Goal: Transaction & Acquisition: Subscribe to service/newsletter

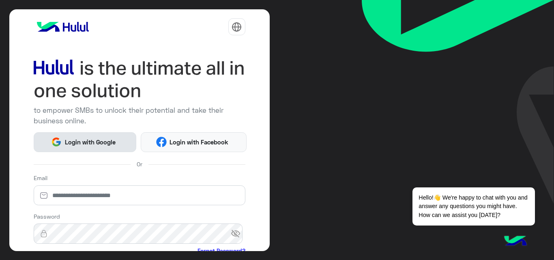
click at [102, 135] on button "Login with Google" at bounding box center [85, 142] width 103 height 20
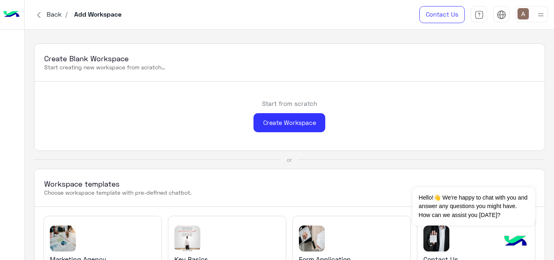
click at [550, 36] on div "Create Blank Workspace Start creating new workspace from scratch... Start from …" at bounding box center [290, 145] width 530 height 231
click at [541, 16] on img at bounding box center [541, 15] width 10 height 10
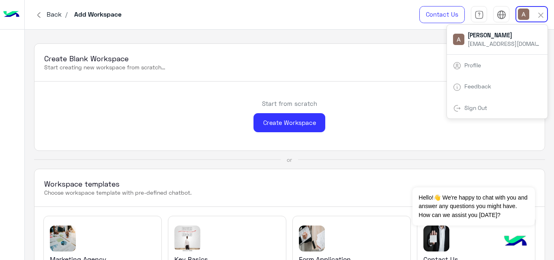
click at [347, 25] on div "Back / Add Workspace" at bounding box center [201, 14] width 353 height 29
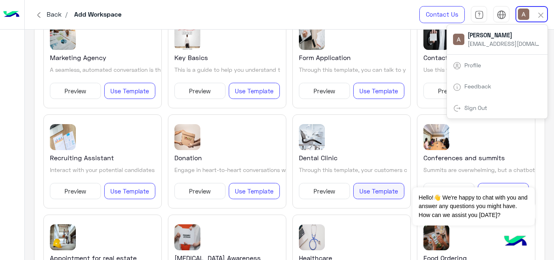
drag, startPoint x: 365, startPoint y: 189, endPoint x: 350, endPoint y: 164, distance: 29.1
click at [350, 164] on div "Dental Clinic Through this template, your customers c Preview Use Template" at bounding box center [352, 161] width 119 height 94
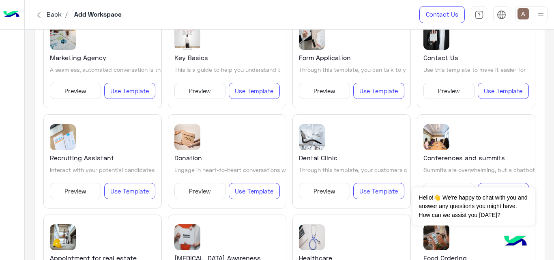
click at [337, 190] on button "Preview" at bounding box center [324, 191] width 51 height 16
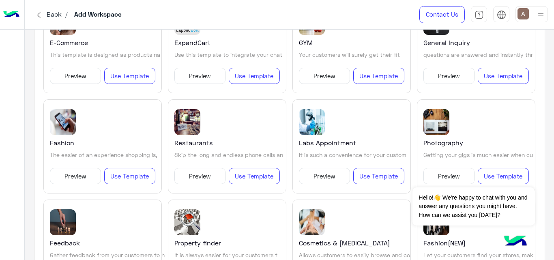
scroll to position [622, 0]
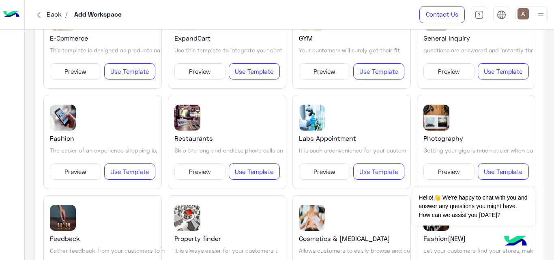
click at [213, 170] on button "Preview" at bounding box center [200, 172] width 51 height 16
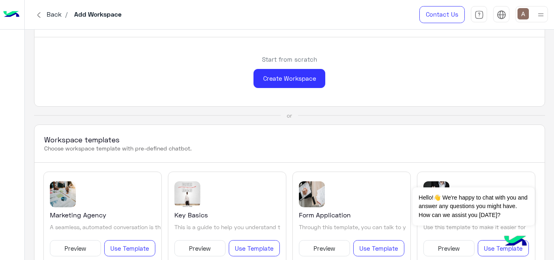
scroll to position [0, 0]
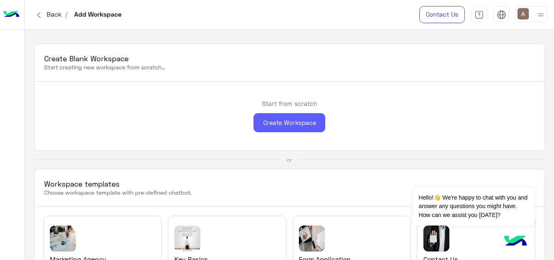
click at [321, 120] on div "Create Workspace" at bounding box center [290, 122] width 72 height 19
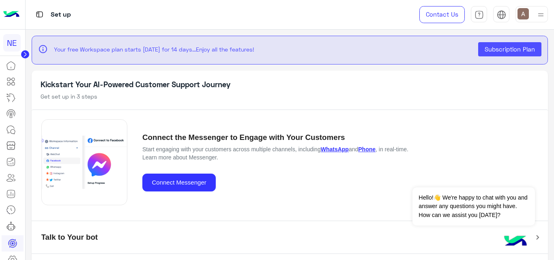
click at [546, 84] on app-setup "info Your free Workspace plan starts today for 14 days...Enjoy all the features…" at bounding box center [290, 145] width 529 height 231
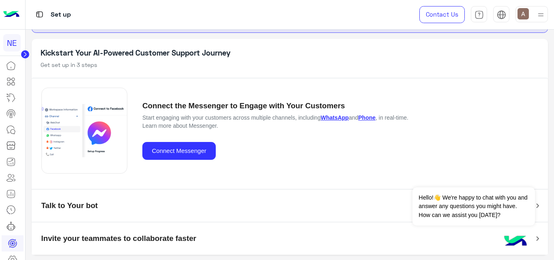
scroll to position [32, 0]
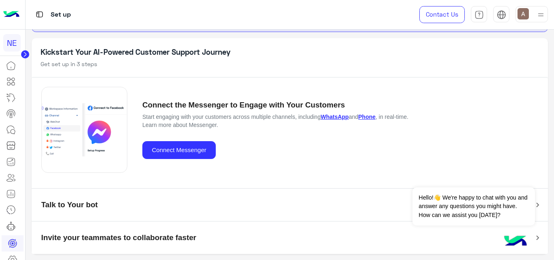
drag, startPoint x: 554, startPoint y: 80, endPoint x: 553, endPoint y: 89, distance: 9.4
click at [553, 89] on app-setup "info Your free Workspace plan starts today for 14 days...Enjoy all the features…" at bounding box center [290, 145] width 529 height 231
drag, startPoint x: 554, startPoint y: 109, endPoint x: 554, endPoint y: 98, distance: 11.0
click at [554, 97] on app-setup "info Your free Workspace plan starts today for 14 days...Enjoy all the features…" at bounding box center [290, 145] width 529 height 231
drag, startPoint x: 554, startPoint y: 99, endPoint x: 553, endPoint y: 82, distance: 16.7
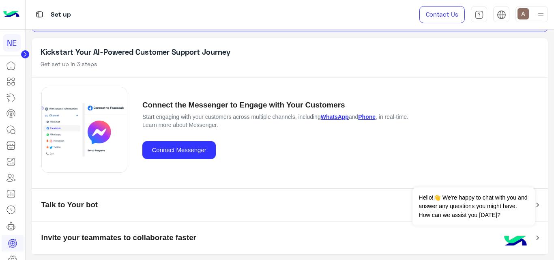
click at [553, 82] on app-setup "info Your free Workspace plan starts today for 14 days...Enjoy all the features…" at bounding box center [290, 145] width 529 height 231
click at [300, 198] on mat-panel-title "Talk to Your bot" at bounding box center [285, 205] width 488 height 15
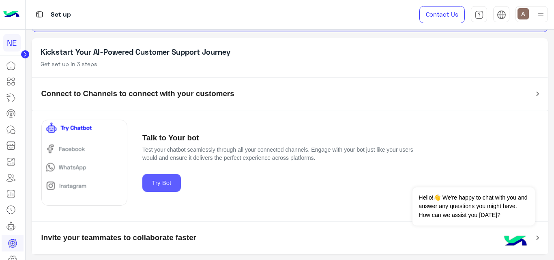
click at [178, 181] on button "Try Bot" at bounding box center [161, 183] width 39 height 18
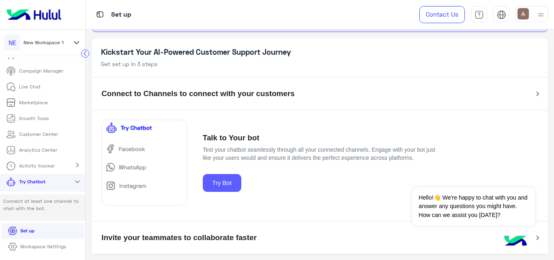
scroll to position [0, 0]
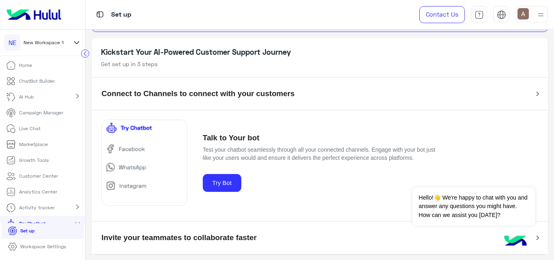
click at [58, 84] on link "ChatBot Builder" at bounding box center [30, 81] width 61 height 16
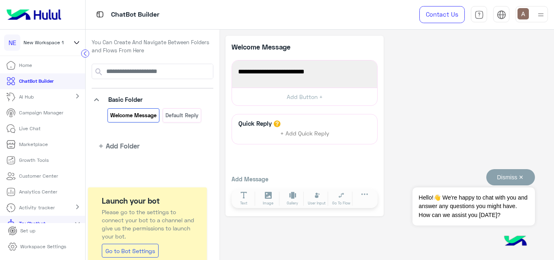
click at [523, 175] on button "Dismiss ✕" at bounding box center [511, 177] width 49 height 16
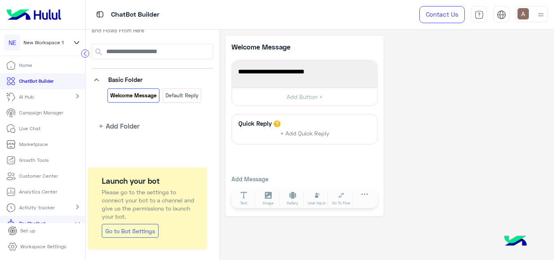
scroll to position [20, 0]
drag, startPoint x: 215, startPoint y: 166, endPoint x: 215, endPoint y: 155, distance: 10.6
click at [215, 156] on div "You Can Create And Navigate Between Folders and Flows From Here keyboard_arrow_…" at bounding box center [153, 148] width 134 height 236
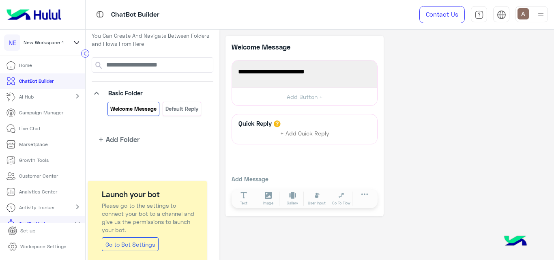
scroll to position [0, 0]
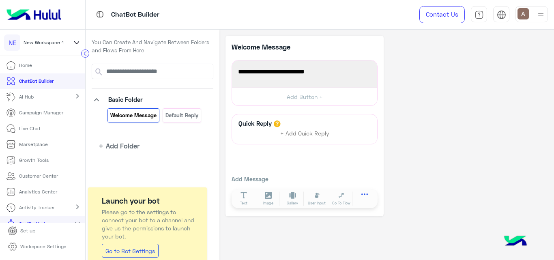
click at [363, 194] on icon at bounding box center [365, 195] width 7 height 2
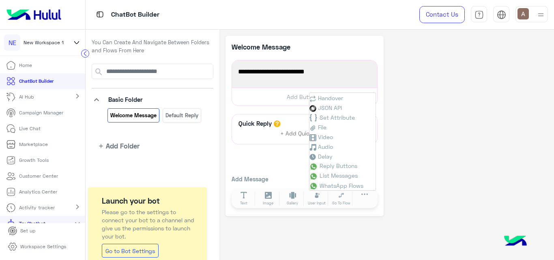
click at [393, 170] on div "**********" at bounding box center [387, 126] width 323 height 181
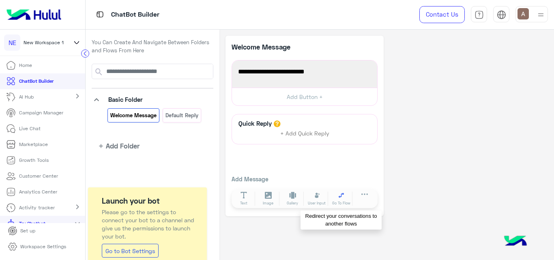
click at [339, 196] on icon at bounding box center [341, 195] width 5 height 4
click at [339, 196] on div at bounding box center [305, 126] width 158 height 181
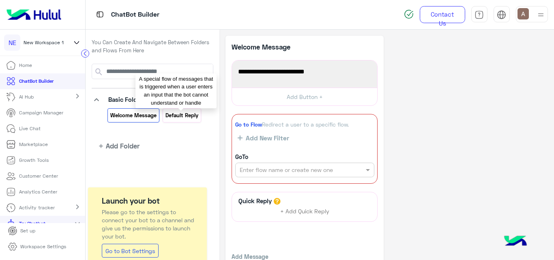
click at [190, 119] on p "Default reply" at bounding box center [182, 115] width 34 height 9
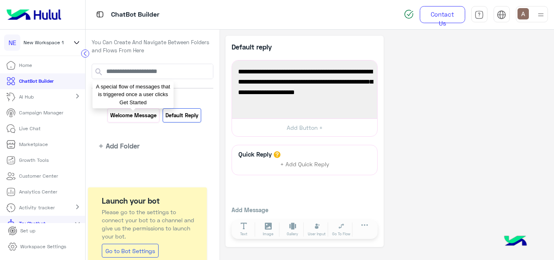
click at [137, 115] on p "Welcome Message" at bounding box center [133, 115] width 47 height 9
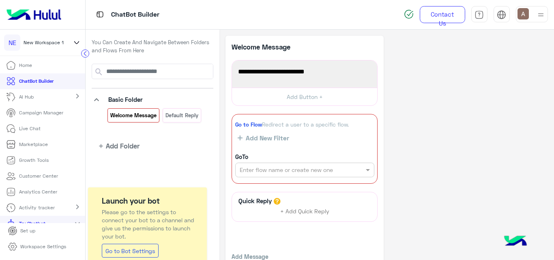
click at [64, 99] on div "AI Hub chevron_right" at bounding box center [42, 97] width 85 height 16
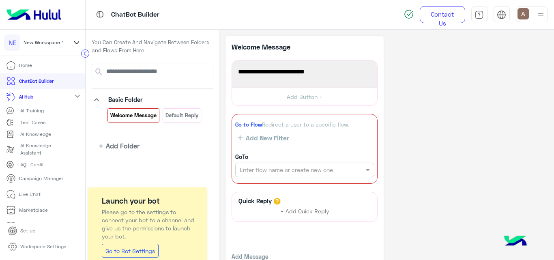
click at [45, 110] on div "AI Training" at bounding box center [42, 111] width 73 height 8
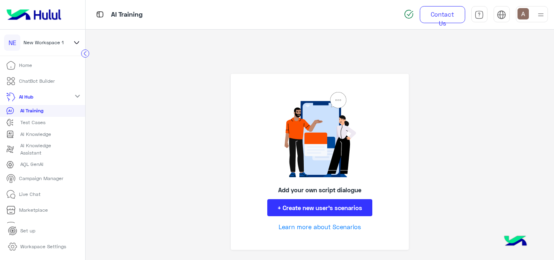
click at [29, 65] on p "Home" at bounding box center [25, 65] width 13 height 7
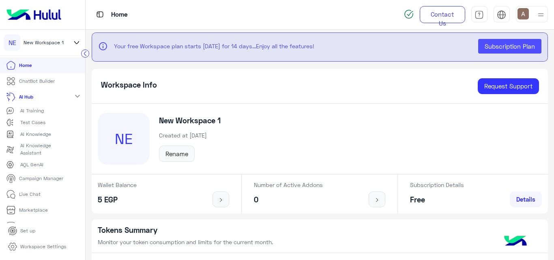
click at [489, 46] on span "Subscription Plan" at bounding box center [510, 46] width 50 height 7
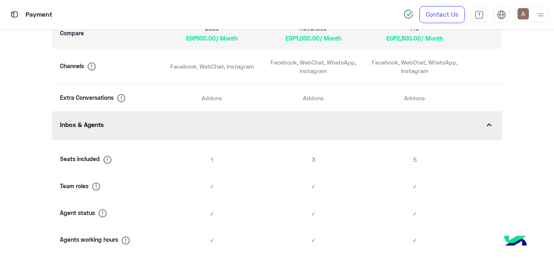
scroll to position [616, 0]
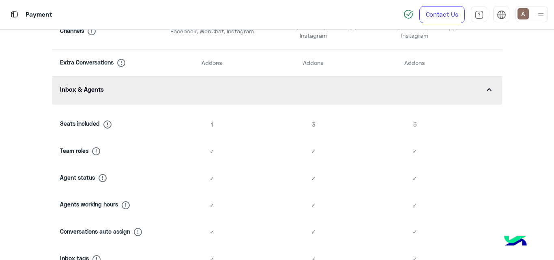
click at [488, 86] on span "expand_less" at bounding box center [490, 90] width 10 height 10
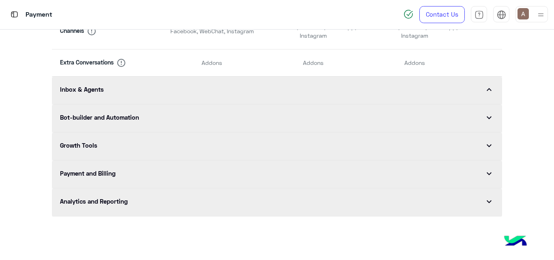
click at [488, 88] on span "expand_less" at bounding box center [490, 90] width 10 height 10
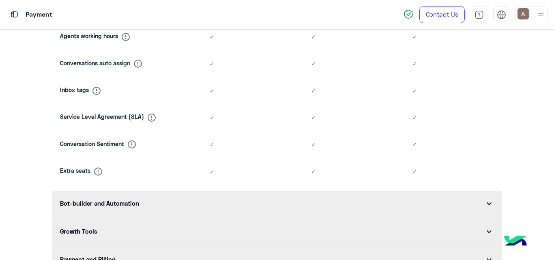
scroll to position [806, 0]
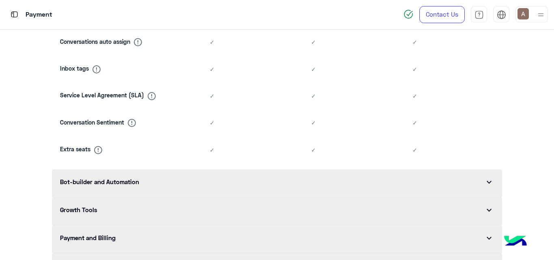
click at [491, 176] on div "Bot-builder and Automation expand_more" at bounding box center [277, 184] width 451 height 28
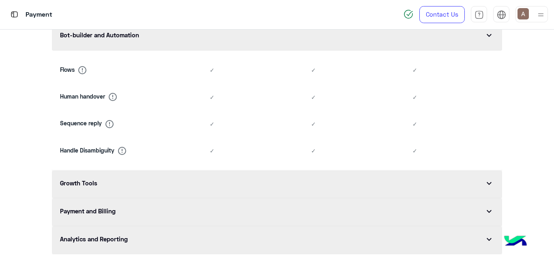
scroll to position [987, 0]
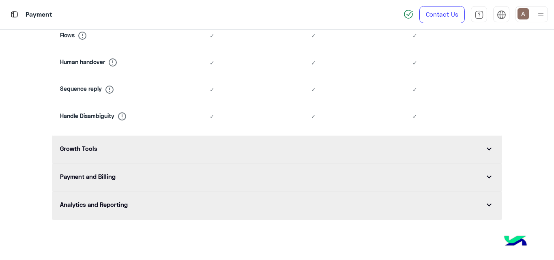
click at [466, 148] on div "Growth Tools expand_more" at bounding box center [277, 150] width 451 height 28
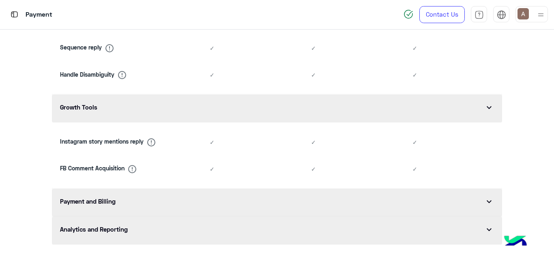
scroll to position [1040, 0]
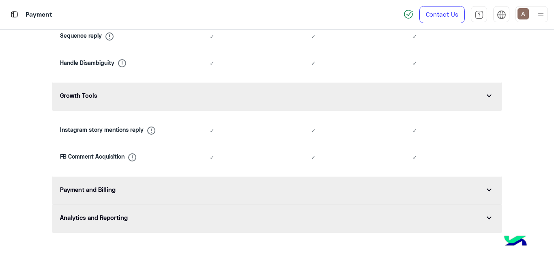
click at [453, 188] on div "Payment and Billing expand_more" at bounding box center [277, 191] width 451 height 28
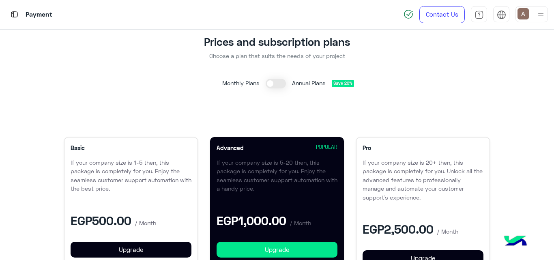
scroll to position [0, 0]
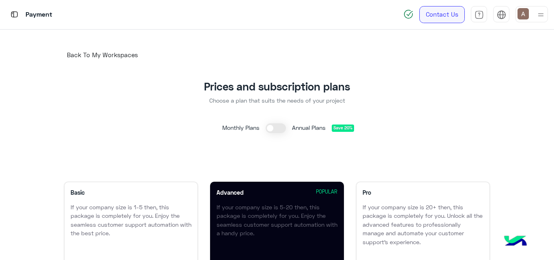
click at [448, 17] on link "Contact Us" at bounding box center [442, 14] width 45 height 17
click at [437, 13] on link "Contact Us" at bounding box center [442, 14] width 45 height 17
